Goal: Task Accomplishment & Management: Complete application form

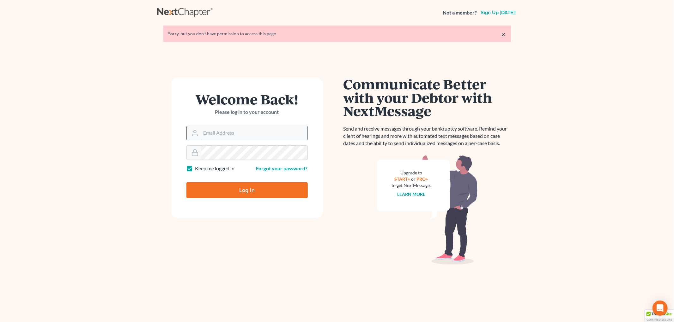
click at [244, 139] on input "Email Address" at bounding box center [254, 133] width 106 height 14
type input "niledor1@yahoo.com"
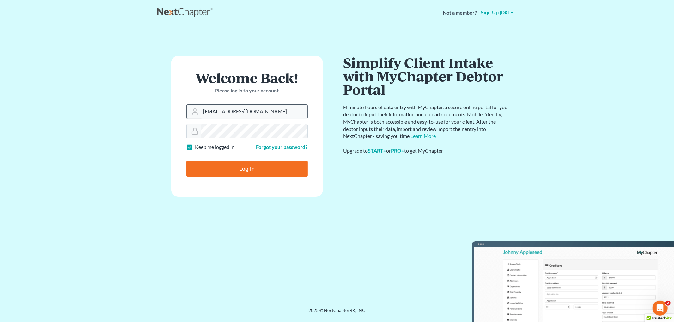
click at [186, 161] on input "Log In" at bounding box center [246, 169] width 121 height 16
type input "Thinking..."
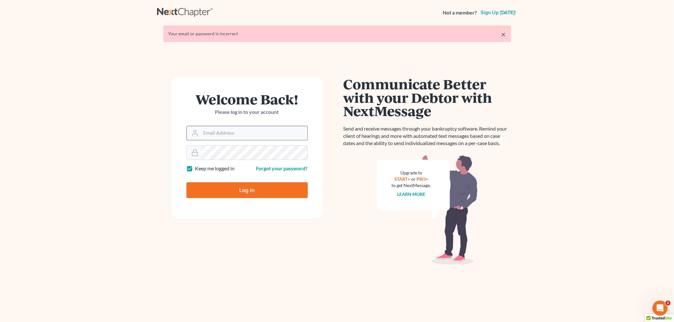
click at [232, 130] on input "Email Address" at bounding box center [254, 133] width 106 height 14
type input "niledor1@yahoo.com"
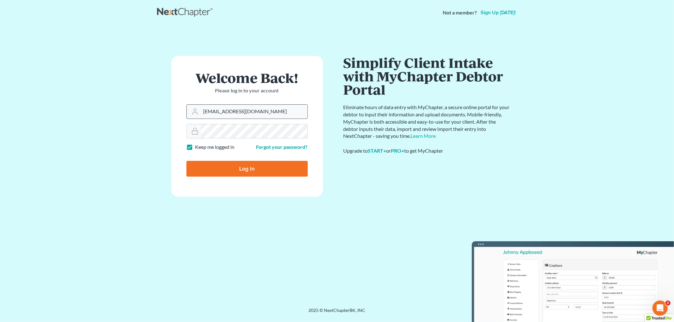
click at [186, 161] on input "Log In" at bounding box center [246, 169] width 121 height 16
type input "Thinking..."
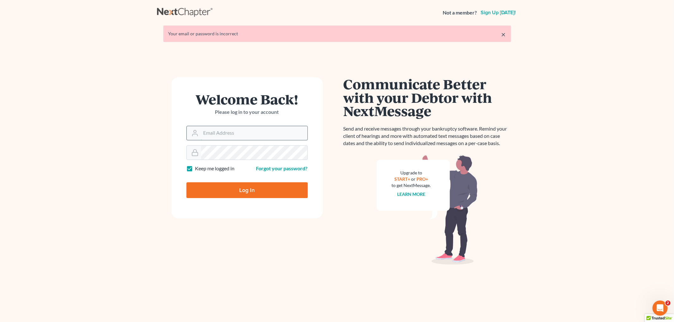
click at [280, 132] on input "Email Address" at bounding box center [254, 133] width 106 height 14
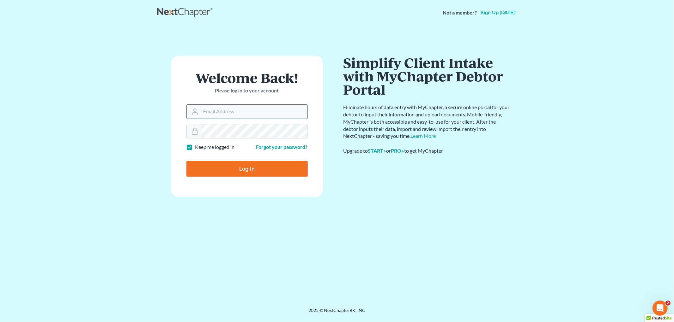
type input "trustee@farthing.legal"
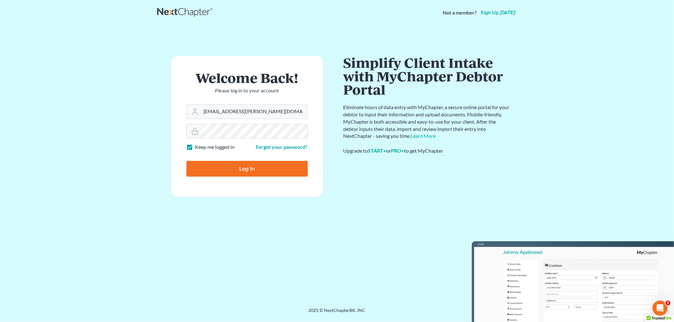
click at [186, 161] on input "Log In" at bounding box center [246, 169] width 121 height 16
type input "Thinking..."
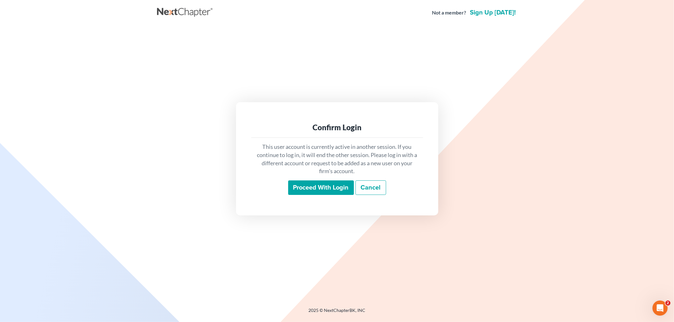
click at [310, 190] on input "Proceed with login" at bounding box center [321, 188] width 66 height 15
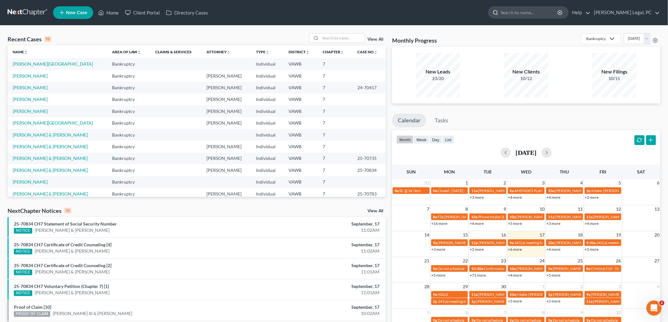
click at [541, 13] on input "search" at bounding box center [530, 13] width 58 height 12
type input "Lamb"
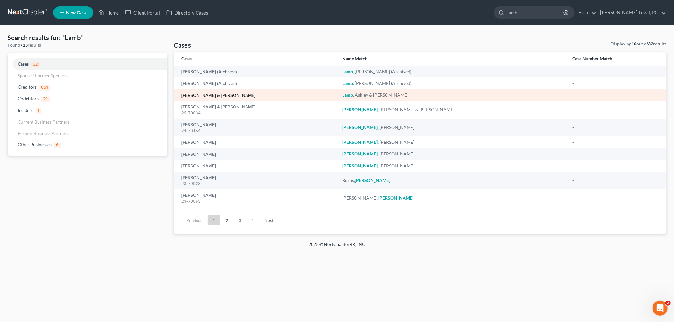
click at [214, 97] on link "[PERSON_NAME] & [PERSON_NAME]" at bounding box center [218, 95] width 74 height 4
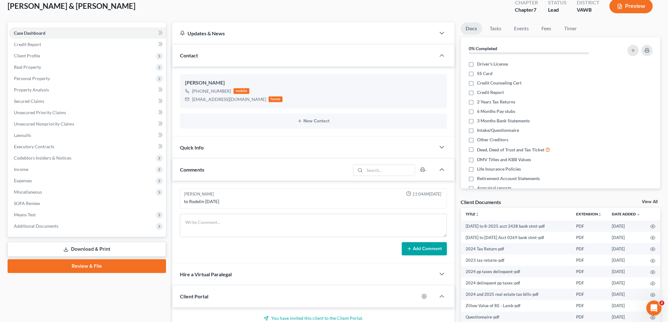
scroll to position [105, 0]
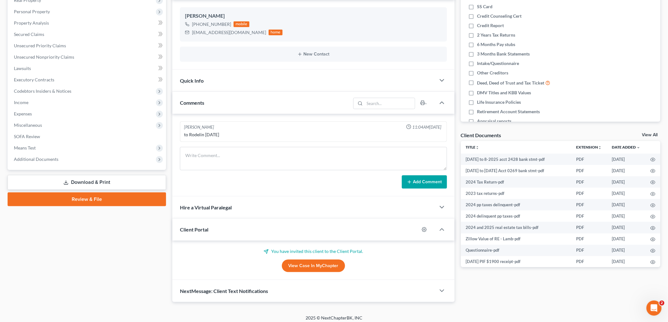
click at [651, 133] on link "View All" at bounding box center [650, 135] width 16 height 4
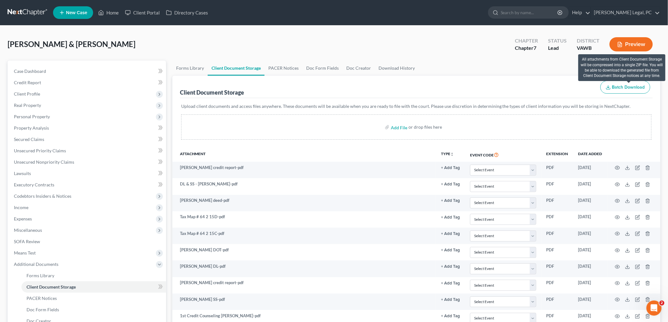
click at [632, 86] on span "Batch Download" at bounding box center [628, 87] width 33 height 5
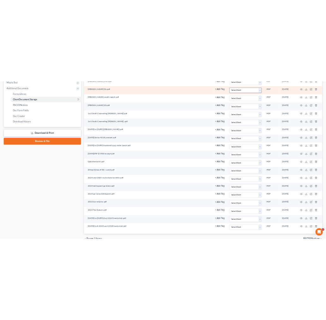
scroll to position [285, 0]
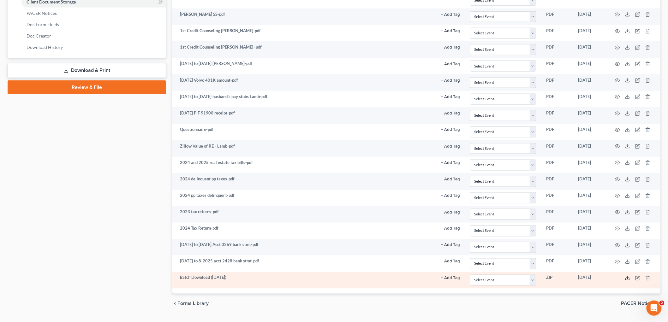
click at [627, 279] on polyline at bounding box center [628, 278] width 2 height 1
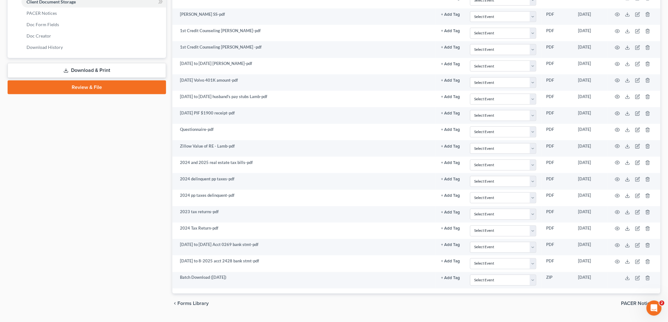
click at [122, 180] on div "Case Dashboard Payments Invoices Payments Payments Credit Report Client Profile" at bounding box center [86, 44] width 165 height 539
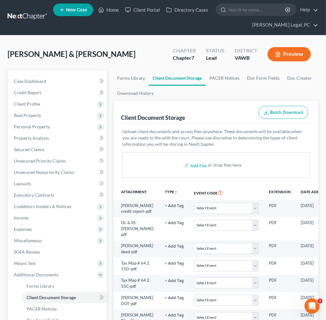
scroll to position [0, 0]
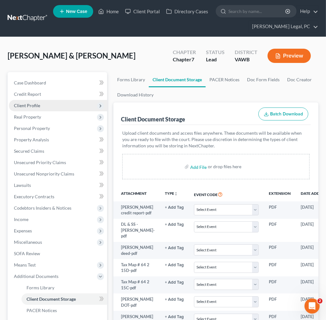
click at [28, 105] on span "Client Profile" at bounding box center [27, 105] width 26 height 5
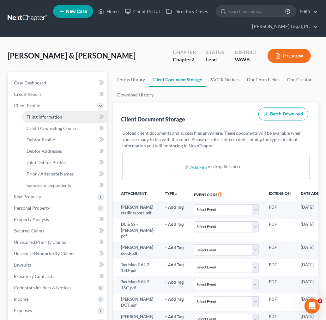
click at [39, 115] on span "Filing Information" at bounding box center [45, 116] width 36 height 5
select select "1"
select select "0"
select select "48"
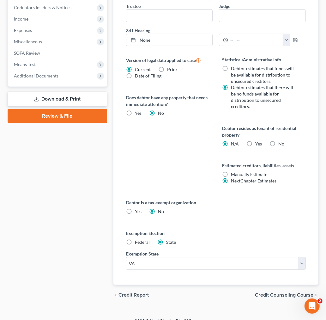
scroll to position [283, 0]
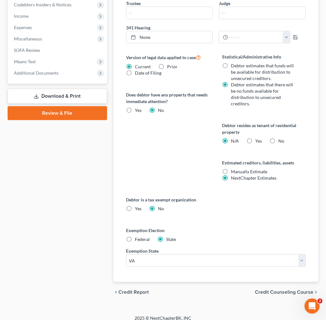
click at [279, 289] on span "Credit Counseling Course" at bounding box center [284, 291] width 58 height 5
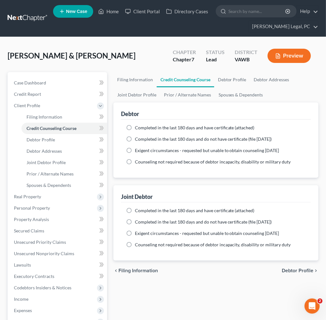
click at [148, 128] on span "Completed in the last 180 days and have certificate (attached)" at bounding box center [195, 127] width 120 height 5
click at [141, 128] on input "Completed in the last 180 days and have certificate (attached)" at bounding box center [139, 126] width 4 height 4
radio input "true"
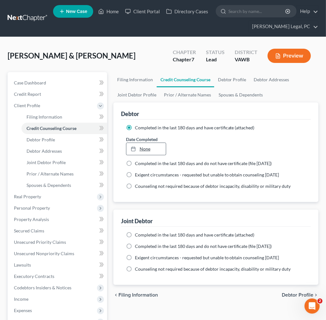
type input "[DATE]"
click at [144, 149] on link "None" at bounding box center [145, 149] width 39 height 12
click at [148, 237] on span "Completed in the last 180 days and have certificate (attached)" at bounding box center [195, 234] width 120 height 5
click at [141, 236] on input "Completed in the last 180 days and have certificate (attached)" at bounding box center [139, 233] width 4 height 4
radio input "true"
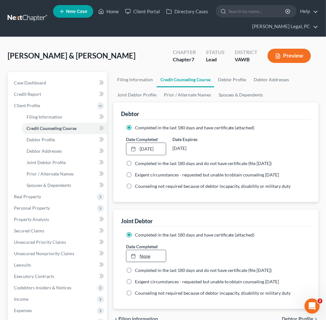
type input "[DATE]"
click at [141, 257] on link "[DATE]" at bounding box center [145, 256] width 39 height 12
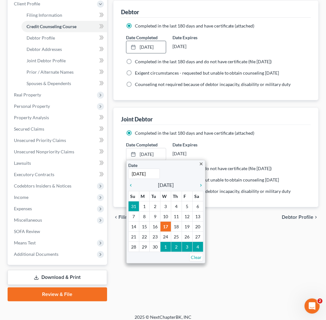
scroll to position [105, 0]
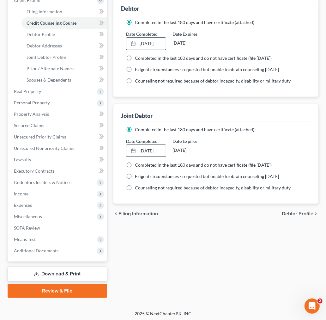
click at [302, 213] on span "Debtor Profile" at bounding box center [298, 213] width 32 height 5
select select "1"
select select "0"
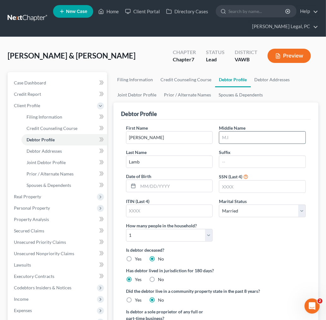
click at [260, 137] on input "text" at bounding box center [262, 137] width 86 height 12
type input "[PERSON_NAME]"
click at [165, 187] on input "text" at bounding box center [175, 186] width 75 height 12
type input "[DATE]"
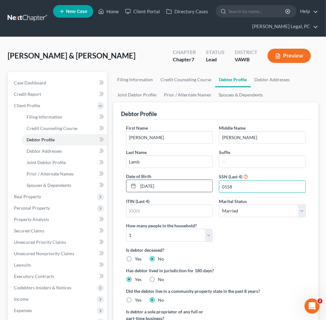
type input "0158"
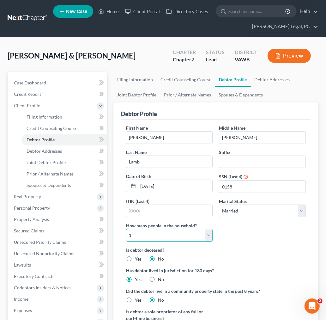
click at [145, 237] on select "Select 1 2 3 4 5 6 7 8 9 10 11 12 13 14 15 16 17 18 19 20" at bounding box center [169, 235] width 87 height 13
select select "1"
click at [126, 229] on select "Select 1 2 3 4 5 6 7 8 9 10 11 12 13 14 15 16 17 18 19 20" at bounding box center [169, 235] width 87 height 13
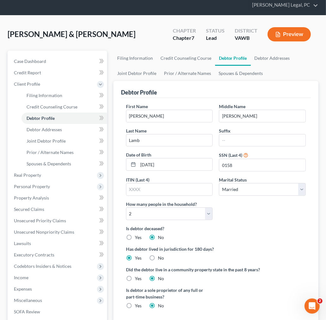
scroll to position [120, 0]
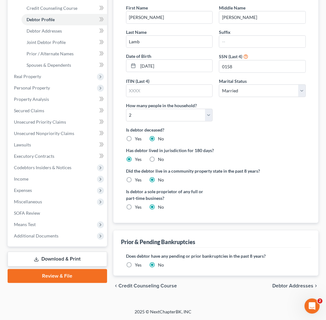
click at [299, 284] on span "Debtor Addresses" at bounding box center [292, 285] width 41 height 5
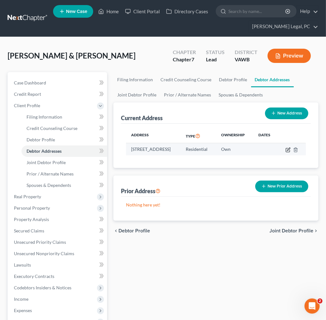
click at [290, 150] on icon "button" at bounding box center [288, 148] width 3 height 3
select select "48"
select select "0"
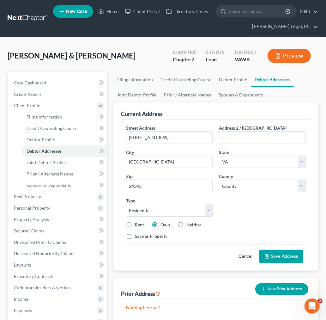
click at [135, 236] on label "Save as Property" at bounding box center [151, 236] width 33 height 6
click at [137, 236] on input "Save as Property" at bounding box center [139, 235] width 4 height 4
checkbox input "true"
click at [276, 253] on button "Save Address" at bounding box center [281, 255] width 44 height 13
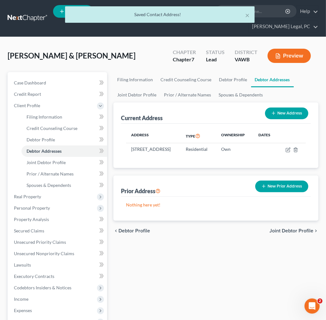
click at [297, 233] on span "Joint Debtor Profile" at bounding box center [291, 230] width 44 height 5
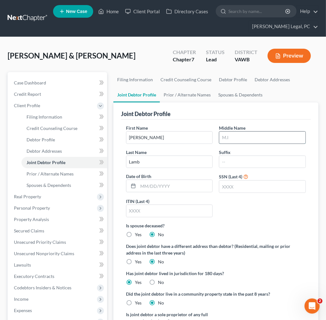
click at [267, 138] on input "text" at bounding box center [262, 137] width 86 height 12
type input "[PERSON_NAME]"
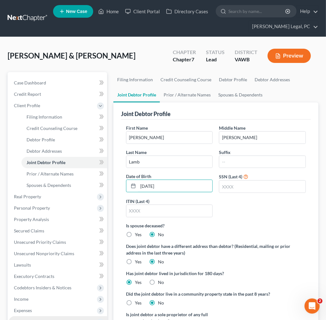
type input "[DATE]"
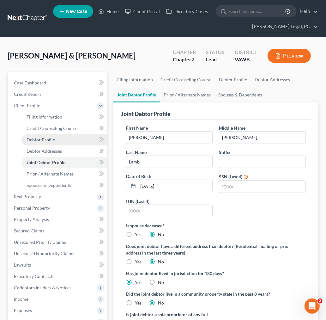
click at [37, 138] on span "Debtor Profile" at bounding box center [41, 139] width 28 height 5
select select "1"
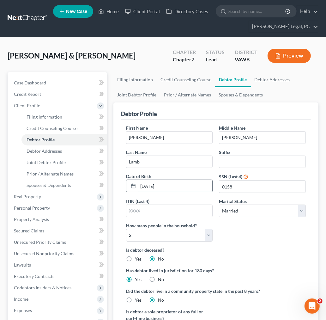
click at [162, 187] on input "[DATE]" at bounding box center [175, 186] width 75 height 12
type input "[DATE]"
click at [54, 165] on link "Joint Debtor Profile" at bounding box center [64, 162] width 86 height 11
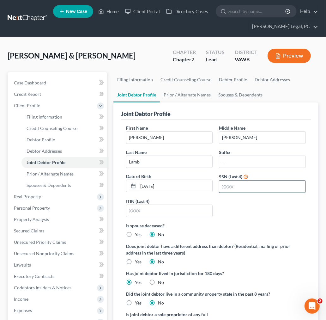
click at [223, 185] on input "text" at bounding box center [262, 186] width 86 height 12
type input "2794"
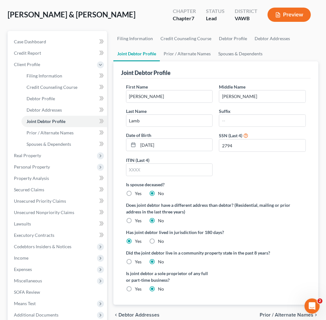
scroll to position [106, 0]
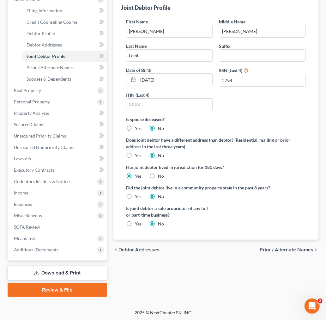
click at [295, 249] on span "Prior / Alternate Names" at bounding box center [287, 249] width 54 height 5
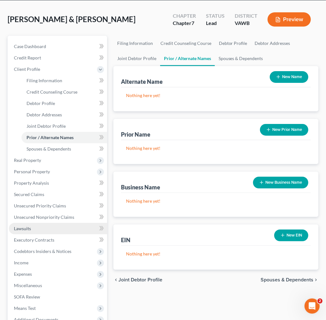
scroll to position [106, 0]
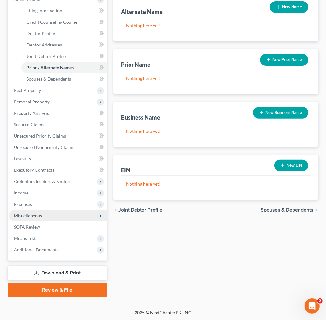
click at [27, 214] on span "Miscellaneous" at bounding box center [28, 215] width 28 height 5
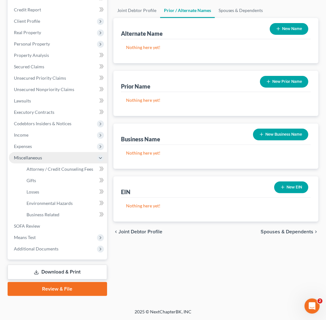
scroll to position [83, 0]
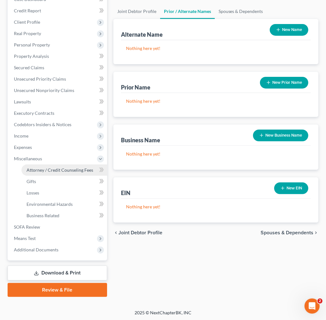
click at [51, 169] on span "Attorney / Credit Counseling Fees" at bounding box center [60, 169] width 67 height 5
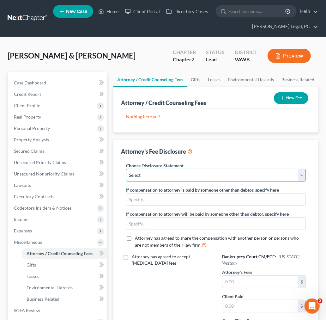
click at [157, 175] on select "Select Fee Disclosure" at bounding box center [216, 175] width 180 height 13
select select "0"
click at [126, 169] on select "Select Fee Disclosure" at bounding box center [216, 175] width 180 height 13
click at [288, 99] on button "New Fee" at bounding box center [291, 98] width 34 height 12
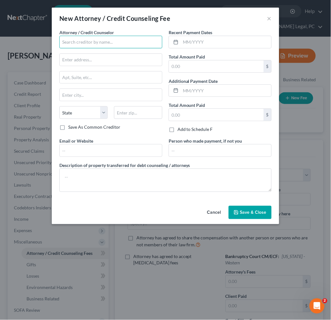
click at [131, 38] on input "text" at bounding box center [110, 42] width 103 height 13
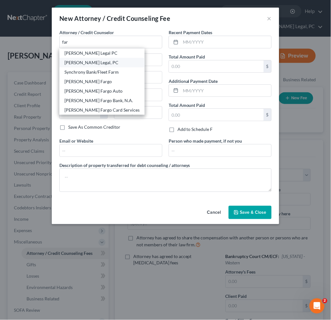
click at [105, 61] on div "[PERSON_NAME] Legal, PC" at bounding box center [101, 62] width 75 height 6
type input "[PERSON_NAME] Legal, PC"
type input "[STREET_ADDRESS]"
type input "[GEOGRAPHIC_DATA]"
select select "48"
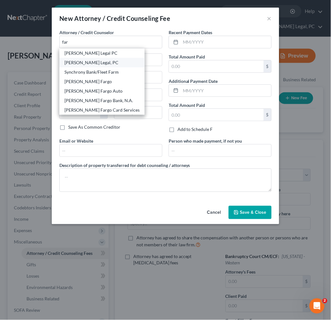
type input "24382"
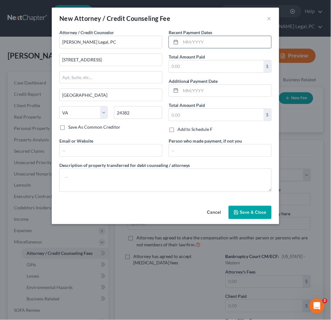
click at [186, 43] on input "text" at bounding box center [226, 42] width 91 height 12
type input "[DATE]"
type input "1,562.00"
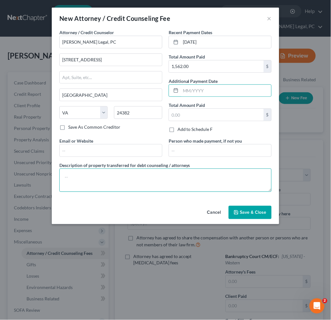
click at [114, 185] on textarea at bounding box center [165, 179] width 212 height 23
type textarea "Attorney's fees paid for the representation of the debtors in a Chapter 7 bankr…"
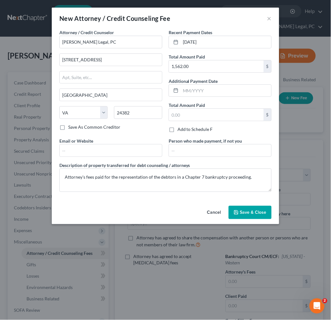
click at [251, 209] on button "Save & Close" at bounding box center [250, 212] width 43 height 13
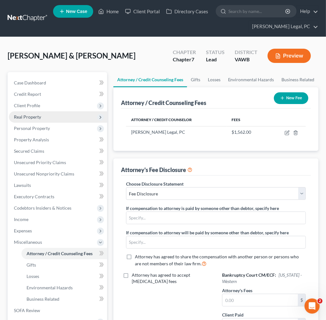
click at [29, 115] on span "Real Property" at bounding box center [27, 116] width 27 height 5
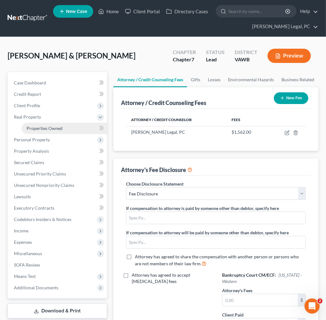
click at [40, 128] on span "Properties Owned" at bounding box center [45, 127] width 36 height 5
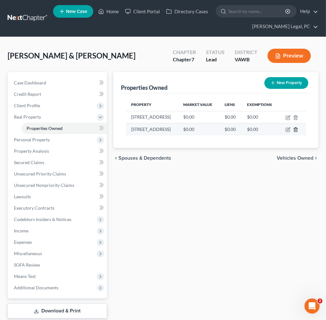
click at [294, 128] on icon "button" at bounding box center [295, 130] width 3 height 4
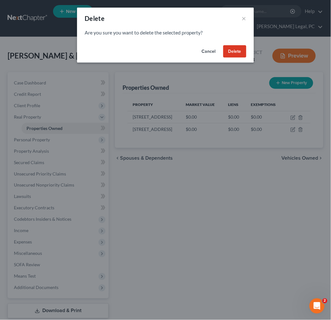
click at [239, 47] on button "Delete" at bounding box center [234, 51] width 23 height 13
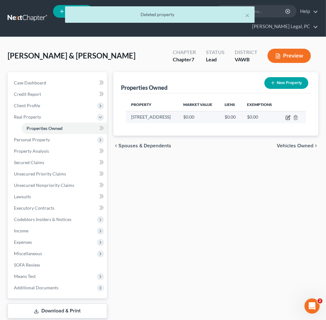
click at [289, 116] on icon "button" at bounding box center [288, 116] width 3 height 3
select select "48"
select select "21"
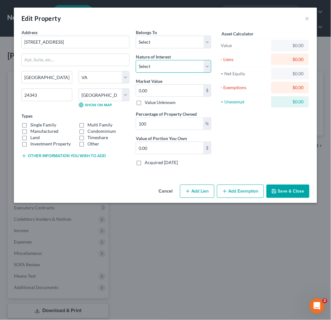
click at [172, 67] on select "Select Fee Simple Joint Tenant Life Estate Equitable Interest Future Interest T…" at bounding box center [173, 66] width 75 height 13
select select "5"
click at [136, 60] on select "Select Fee Simple Joint Tenant Life Estate Equitable Interest Future Interest T…" at bounding box center [173, 66] width 75 height 13
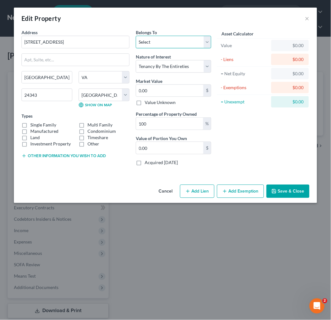
click at [174, 48] on select "Select Debtor 1 Only Debtor 2 Only Debtor 1 And Debtor 2 Only At Least One Of T…" at bounding box center [173, 42] width 75 height 13
select select "2"
click at [136, 36] on select "Select Debtor 1 Only Debtor 2 Only Debtor 1 And Debtor 2 Only At Least One Of T…" at bounding box center [173, 42] width 75 height 13
click at [157, 90] on input "0.00" at bounding box center [169, 91] width 67 height 12
type input "1"
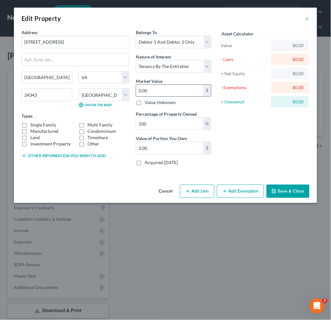
type input "1.00"
type input "18"
type input "18.00"
type input "180"
type input "180.00"
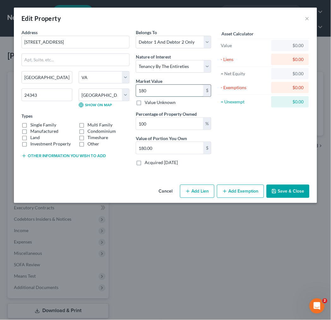
type input "1807"
type input "1,807.00"
type input "1,8070"
type input "18,070.00"
type input "18,0700"
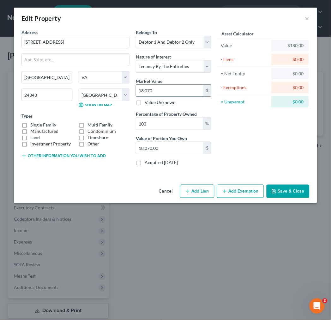
type input "180,700.00"
click at [43, 151] on div "Address * 162 [GEOGRAPHIC_DATA] [GEOGRAPHIC_DATA] State [US_STATE][GEOGRAPHIC_D…" at bounding box center [75, 99] width 114 height 141
click at [43, 155] on button "Other information you wish to add" at bounding box center [63, 155] width 84 height 5
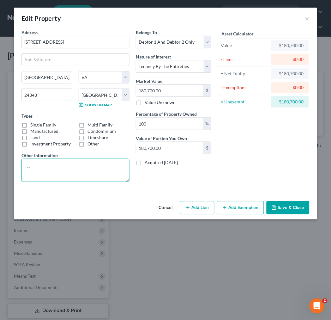
click at [43, 167] on textarea at bounding box center [75, 170] width 108 height 23
click at [73, 167] on textarea "Zillow value $180,700.0" at bounding box center [75, 170] width 108 height 23
click at [87, 168] on textarea "Zillow value $180,700.00" at bounding box center [75, 170] width 108 height 23
click at [56, 174] on textarea "Zillow value $180,700.00 TAV" at bounding box center [75, 170] width 108 height 23
click at [80, 163] on textarea "Zillow value $180,700.00 TAV $239,000.00" at bounding box center [75, 170] width 108 height 23
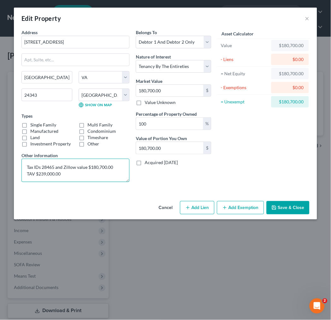
click at [63, 166] on textarea "Tax IDs 28465 and Zillow value $180,700.00 TAV $239,000.00" at bounding box center [75, 170] width 108 height 23
click at [47, 178] on textarea "Tax IDs 28465 and 28466 Zillow value $180,700.00 TAV $239,000.00" at bounding box center [75, 170] width 108 height 23
type textarea "Tax IDs 28465 and 28466 Zillow value $180,700.00 TAV $239,900.00"
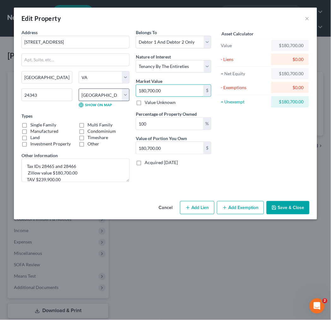
type input "2"
type input "2.00"
type input "23"
type input "23.00"
type input "239"
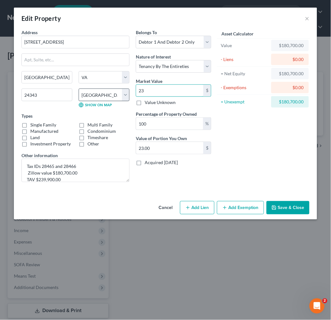
type input "239.00"
type input "2390"
type input "2,390.00"
type input "2,3900"
type input "23,900.00"
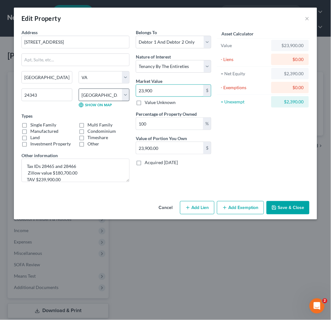
type input "23,90"
type input "2,390.00"
type input "2,39"
type input "239.00"
type input "2399"
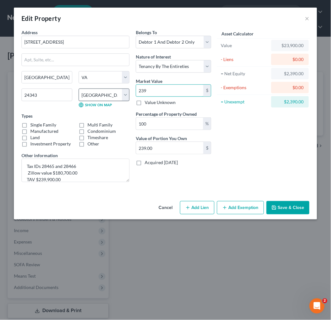
type input "2,399.00"
type input "2,3990"
type input "23,990.00"
type input "23,9900"
type input "239,900.00"
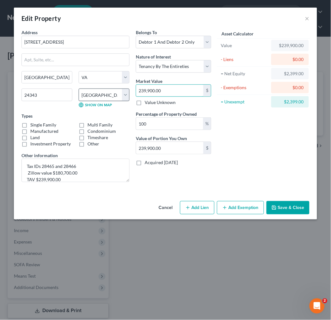
type input "239,900.00"
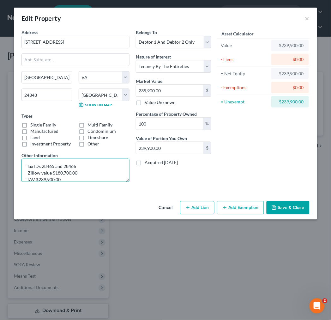
click at [88, 165] on textarea "Tax IDs 28465 and 28466 Zillow value $180,700.00 TAV $239,900.00" at bounding box center [75, 170] width 108 height 23
click at [87, 164] on textarea "Tax IDs 28465 and 28466; Zillow value $180,700.00; TAV $239,900.00" at bounding box center [75, 170] width 108 height 23
click at [63, 170] on textarea "Tax IDs 28465 and 28466; land and 1976 modular home Zillow value $180,700.00; T…" at bounding box center [75, 170] width 108 height 23
click at [25, 165] on textarea "Tax IDs 28465 and 28466; land and 1976 modular home Zillow value $180,700.00; T…" at bounding box center [75, 170] width 108 height 23
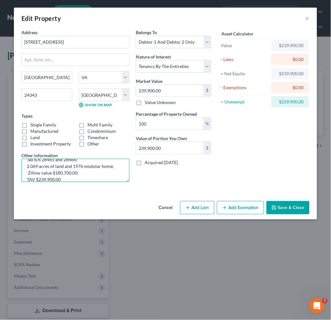
type textarea "Tax IDs 28465 and 28466; 2.069 acres of land and 1976 modular home; Zillow valu…"
click at [206, 210] on button "Add Lien" at bounding box center [197, 207] width 34 height 13
select select "2"
select select "0"
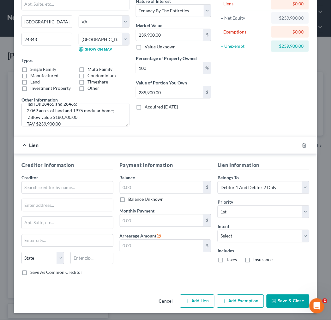
scroll to position [57, 0]
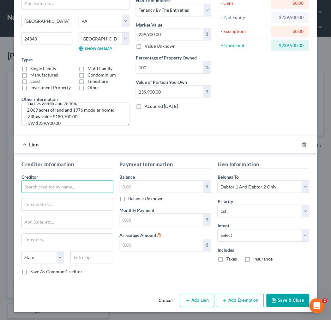
click at [48, 187] on input "text" at bounding box center [67, 186] width 92 height 13
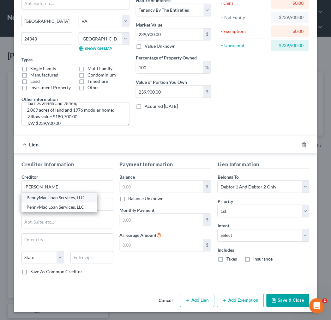
click at [61, 198] on div "PennyMac Loan Services, LLC" at bounding box center [60, 198] width 66 height 6
type input "PennyMac Loan Services, LLC"
type input "PO Box 4095"
type input "[PERSON_NAME] Stream"
select select "14"
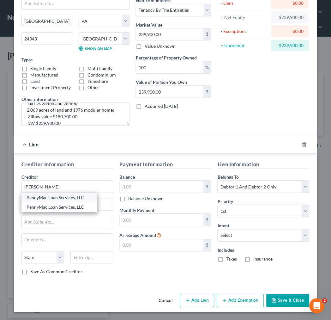
type input "60197"
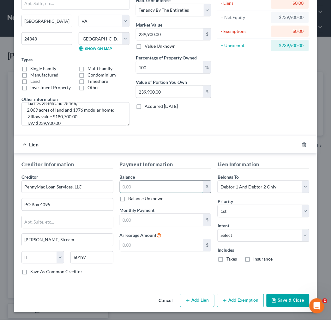
click at [133, 182] on input "text" at bounding box center [162, 187] width 84 height 12
type input "205,128.00"
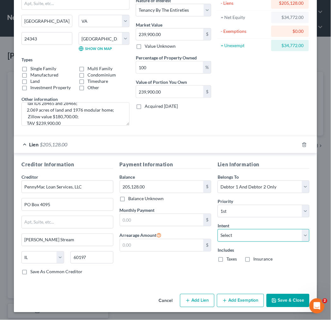
click at [227, 235] on select "Select Surrender Redeem Reaffirm Avoid Other" at bounding box center [264, 235] width 92 height 13
select select "4"
click at [218, 229] on select "Select Surrender Redeem Reaffirm Avoid Other" at bounding box center [264, 235] width 92 height 13
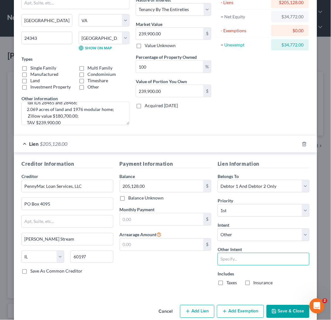
click at [242, 261] on input "text" at bounding box center [264, 259] width 92 height 13
type input "keep payments current"
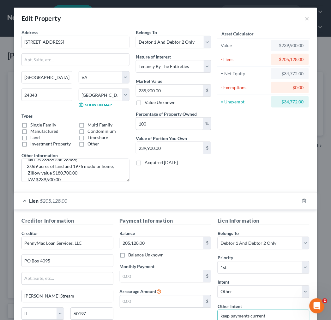
scroll to position [68, 0]
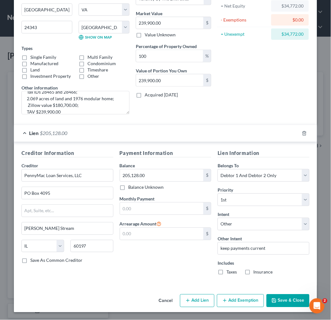
click at [231, 299] on button "Add Exemption" at bounding box center [240, 300] width 47 height 13
select select "2"
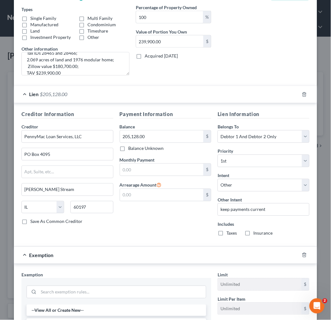
scroll to position [238, 0]
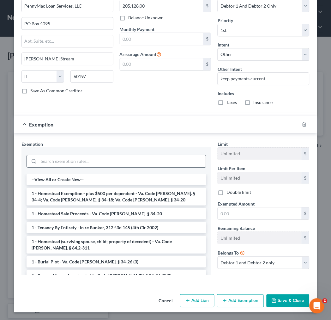
click at [98, 159] on input "search" at bounding box center [122, 161] width 167 height 12
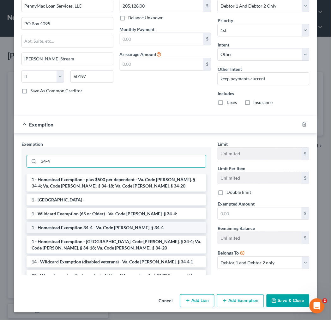
type input "34-4"
click at [97, 226] on li "1 - Homestead Exemption 34-4 - Va. Code [PERSON_NAME]. § 34-4" at bounding box center [117, 227] width 180 height 11
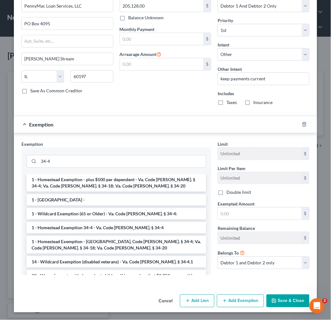
scroll to position [233, 0]
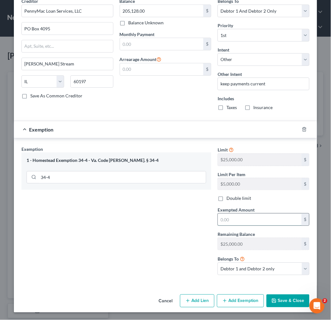
click at [261, 222] on input "text" at bounding box center [260, 219] width 84 height 12
type input "100,000.00"
click at [273, 298] on icon "button" at bounding box center [274, 300] width 5 height 5
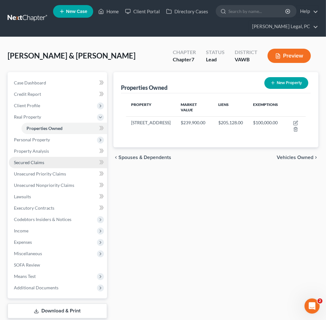
click at [21, 161] on span "Secured Claims" at bounding box center [29, 161] width 30 height 5
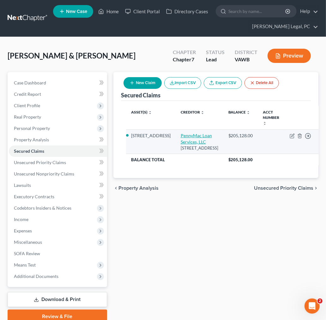
click at [181, 133] on link "PennyMac Loan Services, LLC" at bounding box center [196, 139] width 31 height 12
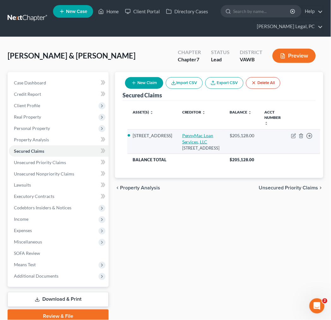
select select "14"
select select "2"
select select "4"
select select "2"
select select "0"
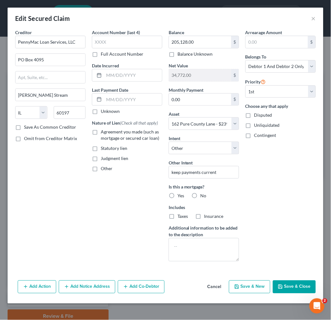
click at [101, 131] on label "Agreement you made (such as mortgage or secured car loan)" at bounding box center [132, 135] width 62 height 13
click at [103, 131] on input "Agreement you made (such as mortgage or secured car loan)" at bounding box center [105, 131] width 4 height 4
checkbox input "true"
click at [105, 71] on input "text" at bounding box center [133, 75] width 58 height 12
type input "[DATE]"
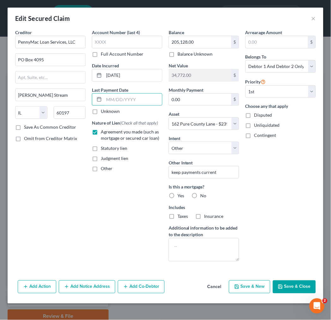
click at [289, 288] on button "Save & Close" at bounding box center [294, 286] width 43 height 13
select select
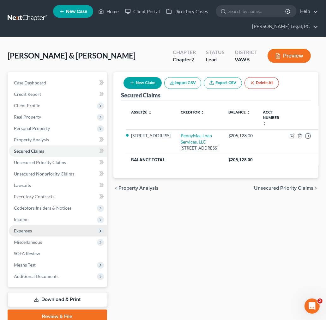
click at [23, 232] on span "Expenses" at bounding box center [23, 230] width 18 height 5
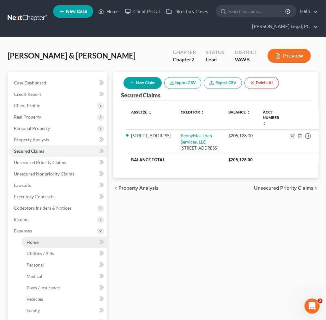
click at [34, 243] on span "Home" at bounding box center [33, 241] width 12 height 5
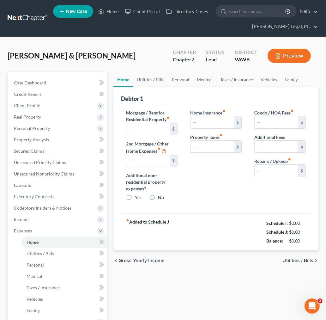
type input "0.00"
radio input "true"
type input "0.00"
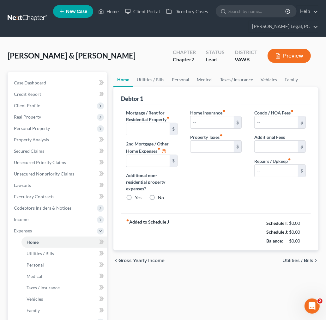
type input "0.00"
click at [217, 144] on input "0.00" at bounding box center [211, 147] width 43 height 12
type input "92.00"
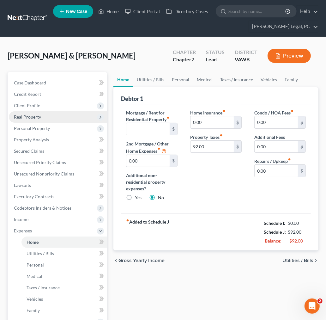
click at [23, 117] on span "Real Property" at bounding box center [27, 116] width 27 height 5
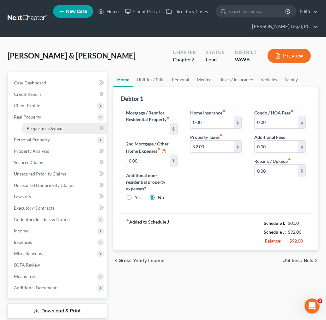
click at [48, 128] on span "Properties Owned" at bounding box center [45, 127] width 36 height 5
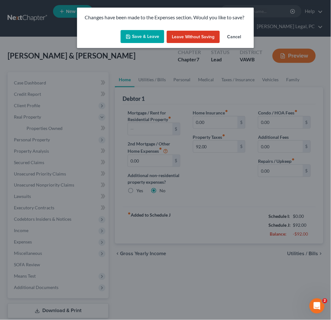
click at [136, 35] on button "Save & Leave" at bounding box center [143, 36] width 44 height 13
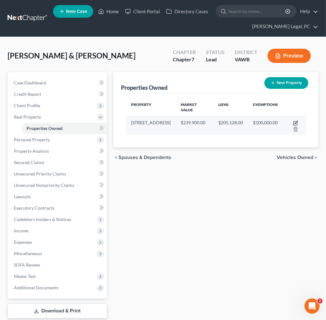
click at [295, 122] on icon "button" at bounding box center [295, 122] width 5 height 5
select select "48"
select select "21"
select select "2"
select select "5"
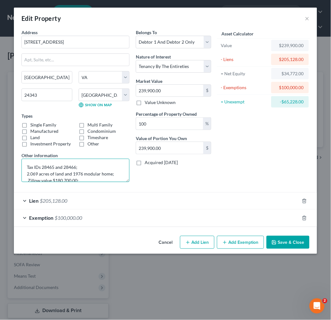
click at [55, 165] on textarea "Tax IDs 28465 and 28466; 2.069 acres of land and 1976 modular home; Zillow valu…" at bounding box center [75, 170] width 108 height 23
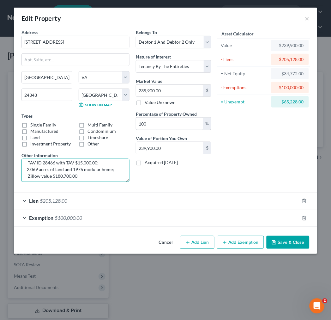
scroll to position [5, 0]
paste textarea "TAV $239,900.00"
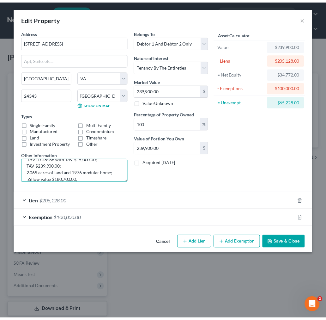
scroll to position [21, 0]
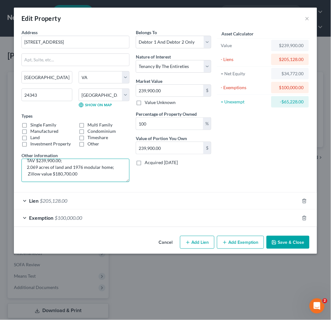
type textarea "Tax ID 28465 with TAV $224,900.00; TAV ID 28466 with TAV $15,000.00; TAV $239,9…"
click at [289, 243] on button "Save & Close" at bounding box center [288, 242] width 43 height 13
